Goal: Task Accomplishment & Management: Manage account settings

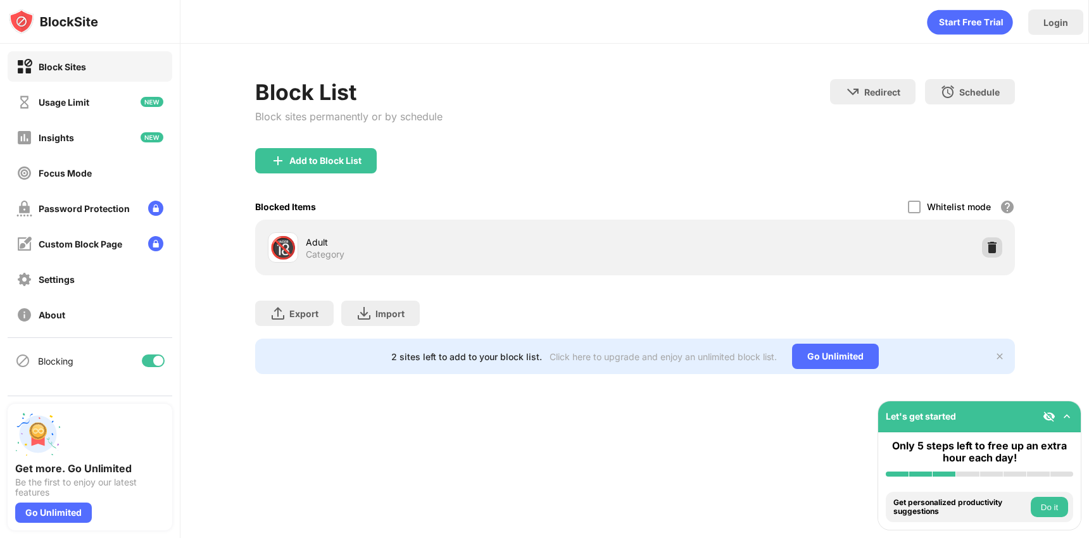
click at [994, 246] on img at bounding box center [992, 247] width 13 height 13
